Goal: Transaction & Acquisition: Obtain resource

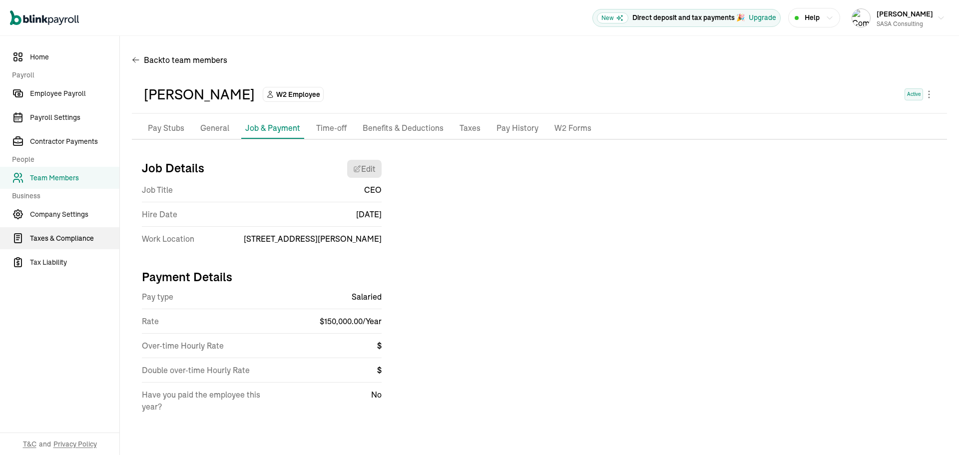
click at [69, 237] on span "Taxes & Compliance" at bounding box center [74, 238] width 89 height 10
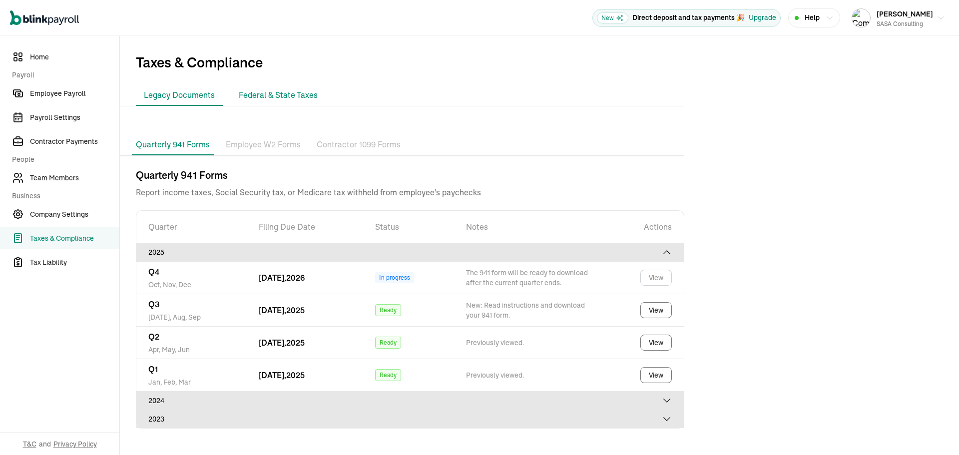
click at [274, 91] on li "Federal & State Taxes" at bounding box center [278, 95] width 95 height 21
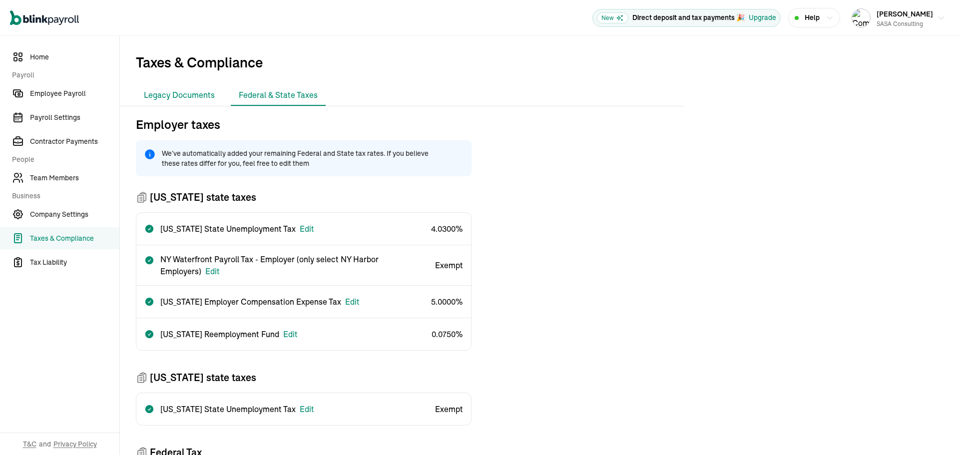
click at [189, 96] on li "Legacy Documents" at bounding box center [179, 95] width 87 height 21
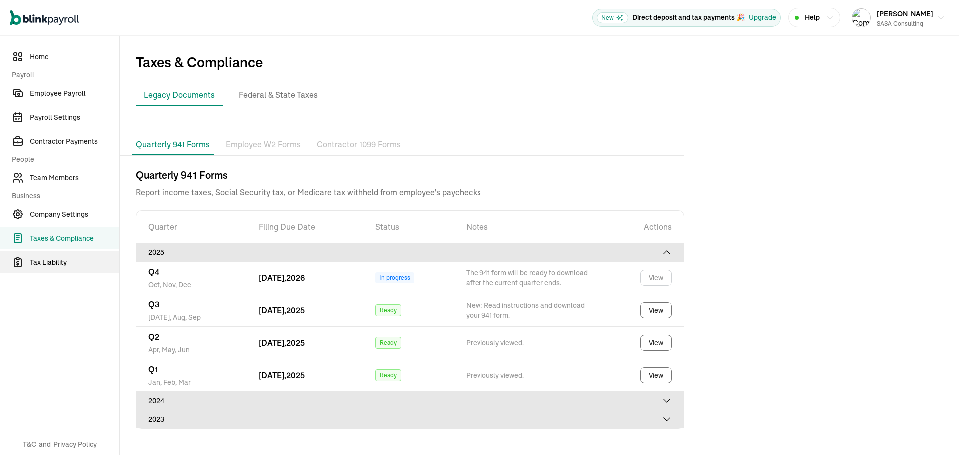
click at [65, 262] on span "Tax Liability" at bounding box center [74, 262] width 89 height 10
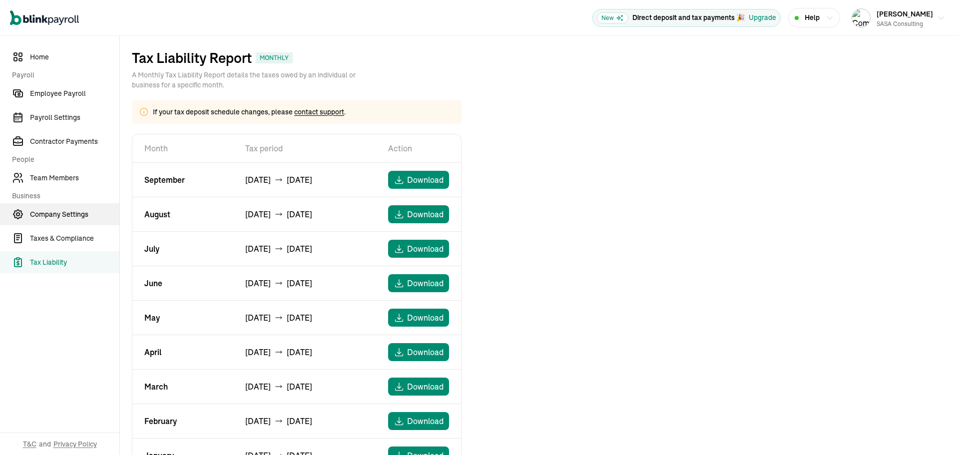
click at [57, 219] on span "Company Settings" at bounding box center [74, 214] width 89 height 10
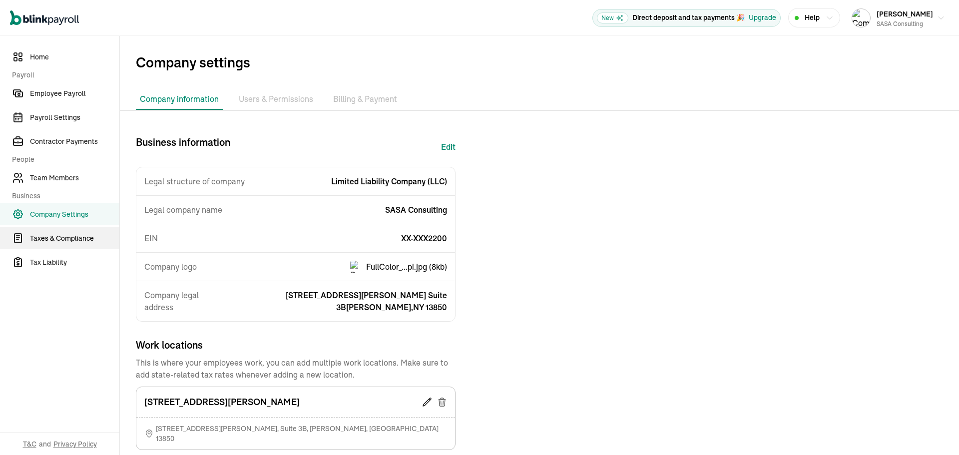
click at [79, 240] on span "Taxes & Compliance" at bounding box center [74, 238] width 89 height 10
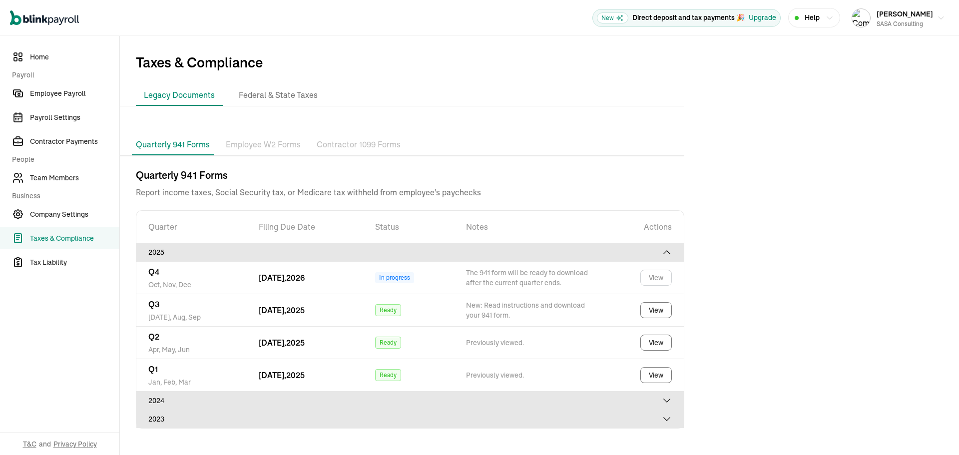
drag, startPoint x: 664, startPoint y: 400, endPoint x: 679, endPoint y: 393, distance: 16.8
click at [663, 400] on icon at bounding box center [667, 401] width 10 height 10
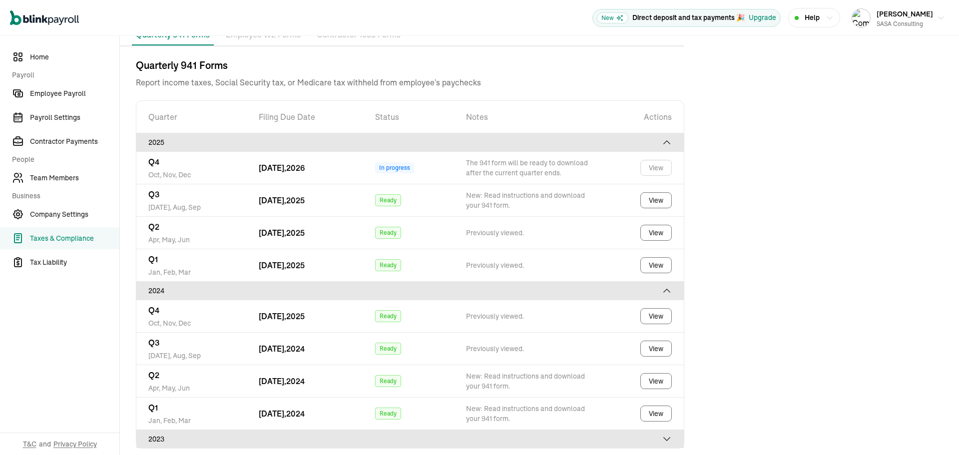
scroll to position [113, 0]
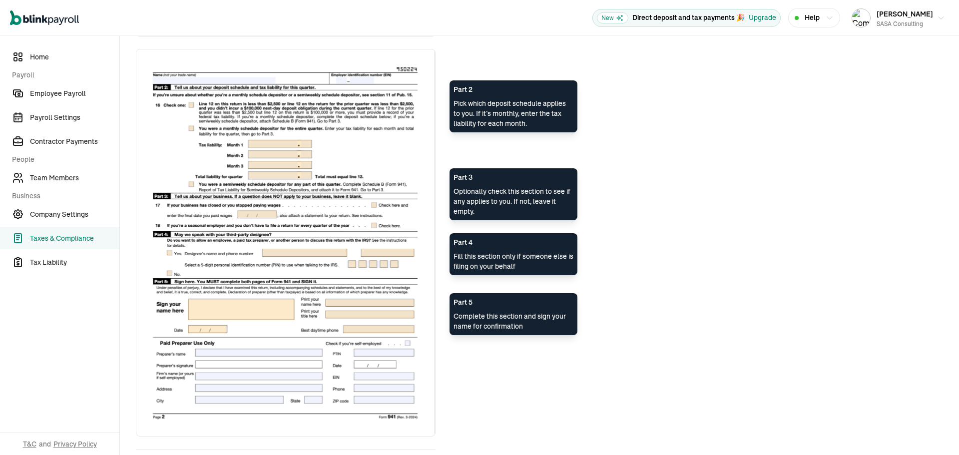
scroll to position [708, 0]
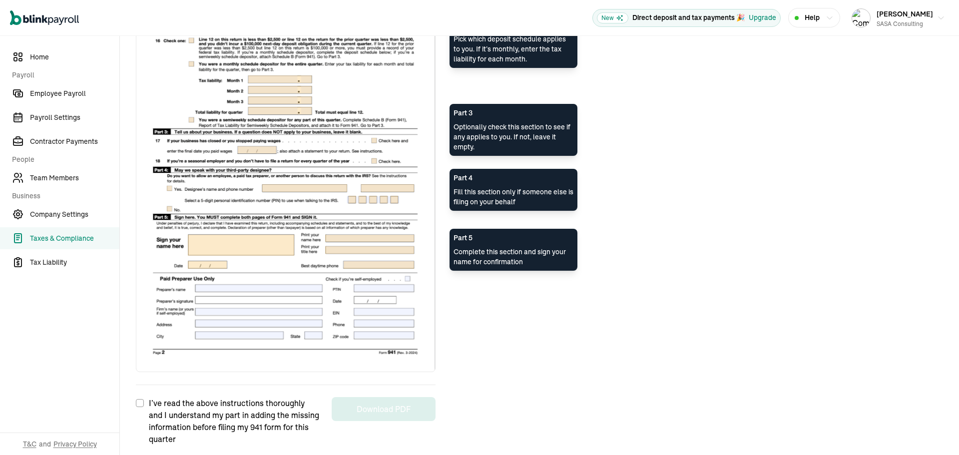
click at [138, 403] on input "I’ve read the above instructions thoroughly and I understand my part in adding …" at bounding box center [140, 403] width 8 height 8
checkbox input "true"
click at [397, 403] on button "Download PDF" at bounding box center [384, 409] width 104 height 24
